Goal: Find specific page/section: Find specific page/section

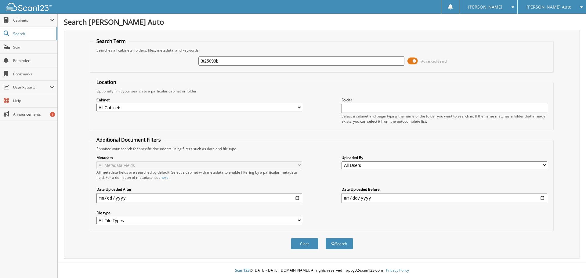
type input "3t25099b"
click at [326, 238] on button "Search" at bounding box center [339, 243] width 27 height 11
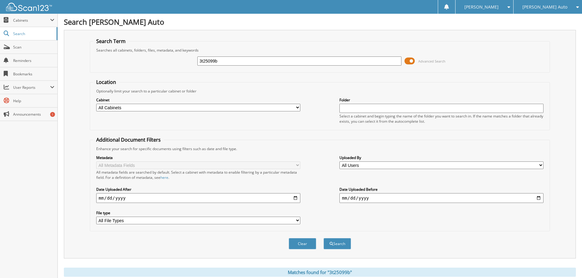
drag, startPoint x: 226, startPoint y: 63, endPoint x: 158, endPoint y: 64, distance: 68.4
click at [131, 64] on div "3t25099b Advanced Search" at bounding box center [319, 61] width 453 height 16
type input "3T25099B"
click at [323, 238] on button "Search" at bounding box center [336, 243] width 27 height 11
click at [560, 8] on div "[PERSON_NAME] Auto" at bounding box center [547, 7] width 62 height 14
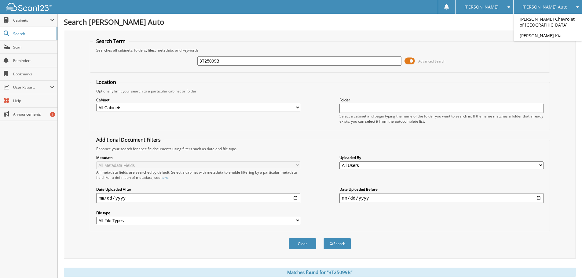
click at [559, 2] on div "[PERSON_NAME] Auto" at bounding box center [547, 7] width 62 height 14
click at [37, 16] on span "Cabinets" at bounding box center [28, 20] width 57 height 13
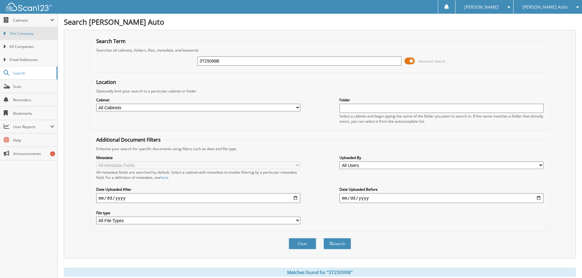
click at [38, 32] on span "This Company" at bounding box center [31, 33] width 45 height 5
